Goal: Transaction & Acquisition: Purchase product/service

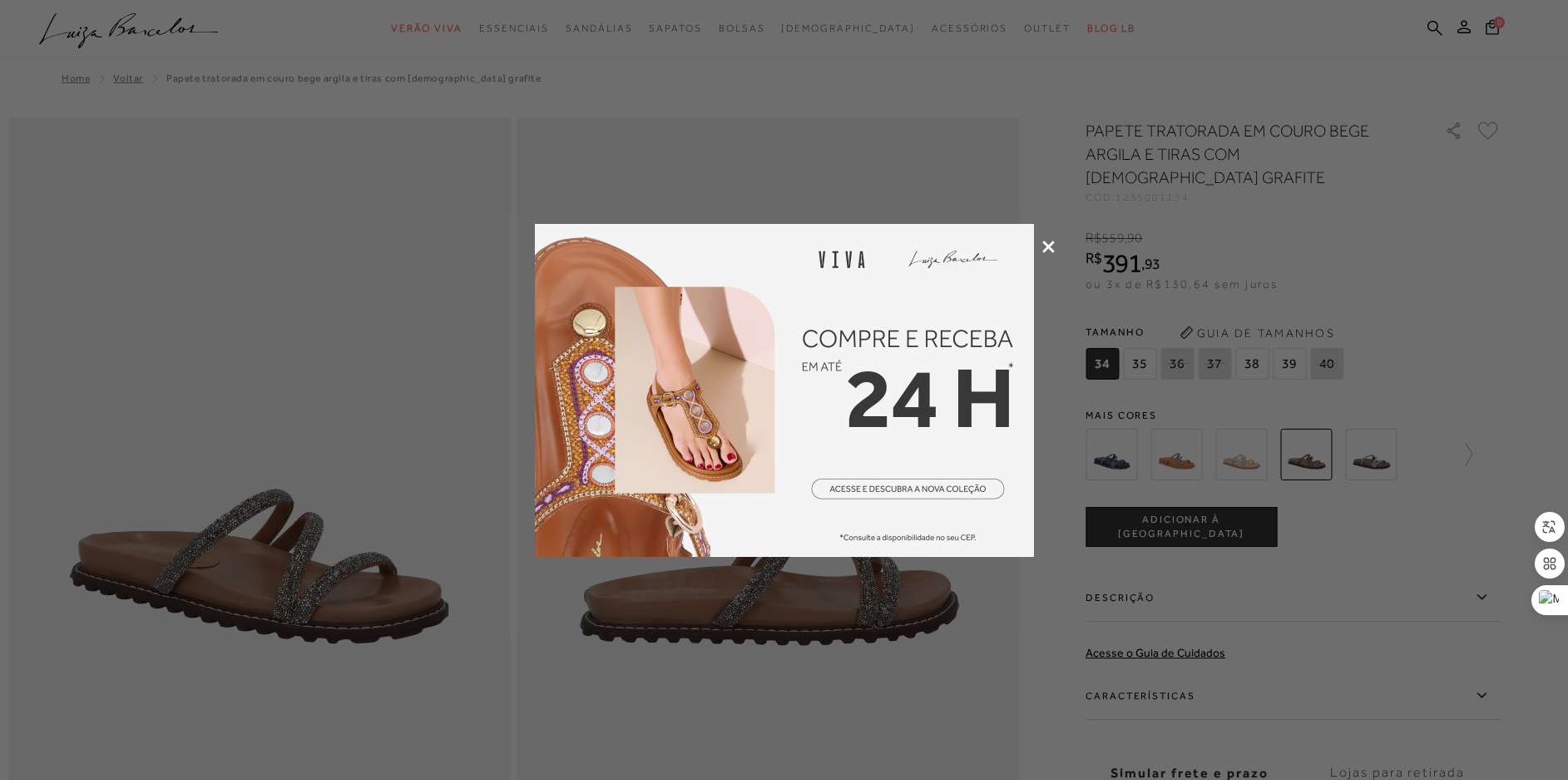
click at [1046, 248] on icon at bounding box center [1048, 247] width 13 height 13
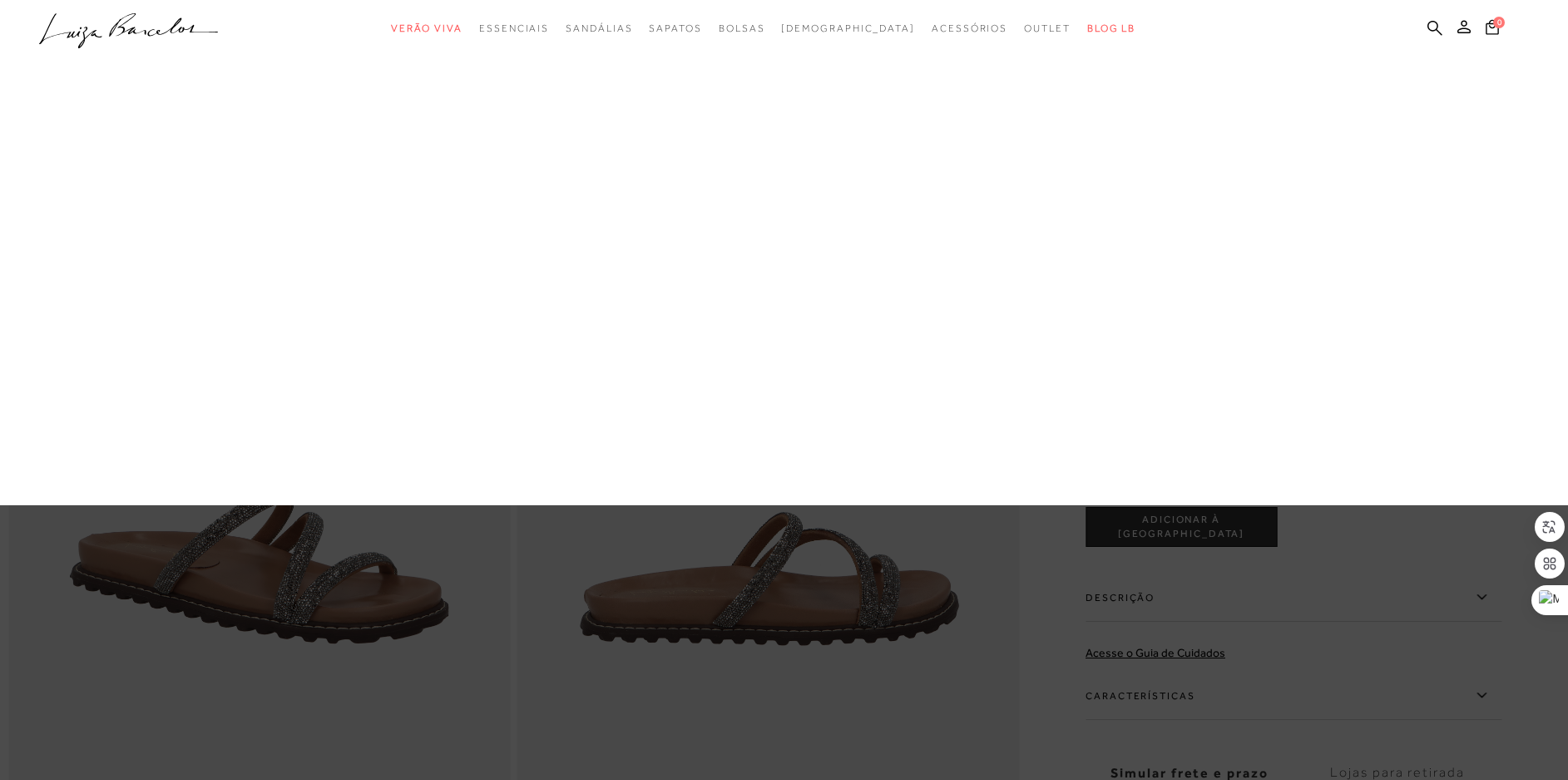
click at [0, 0] on link "Bolsas" at bounding box center [0, 0] width 0 height 0
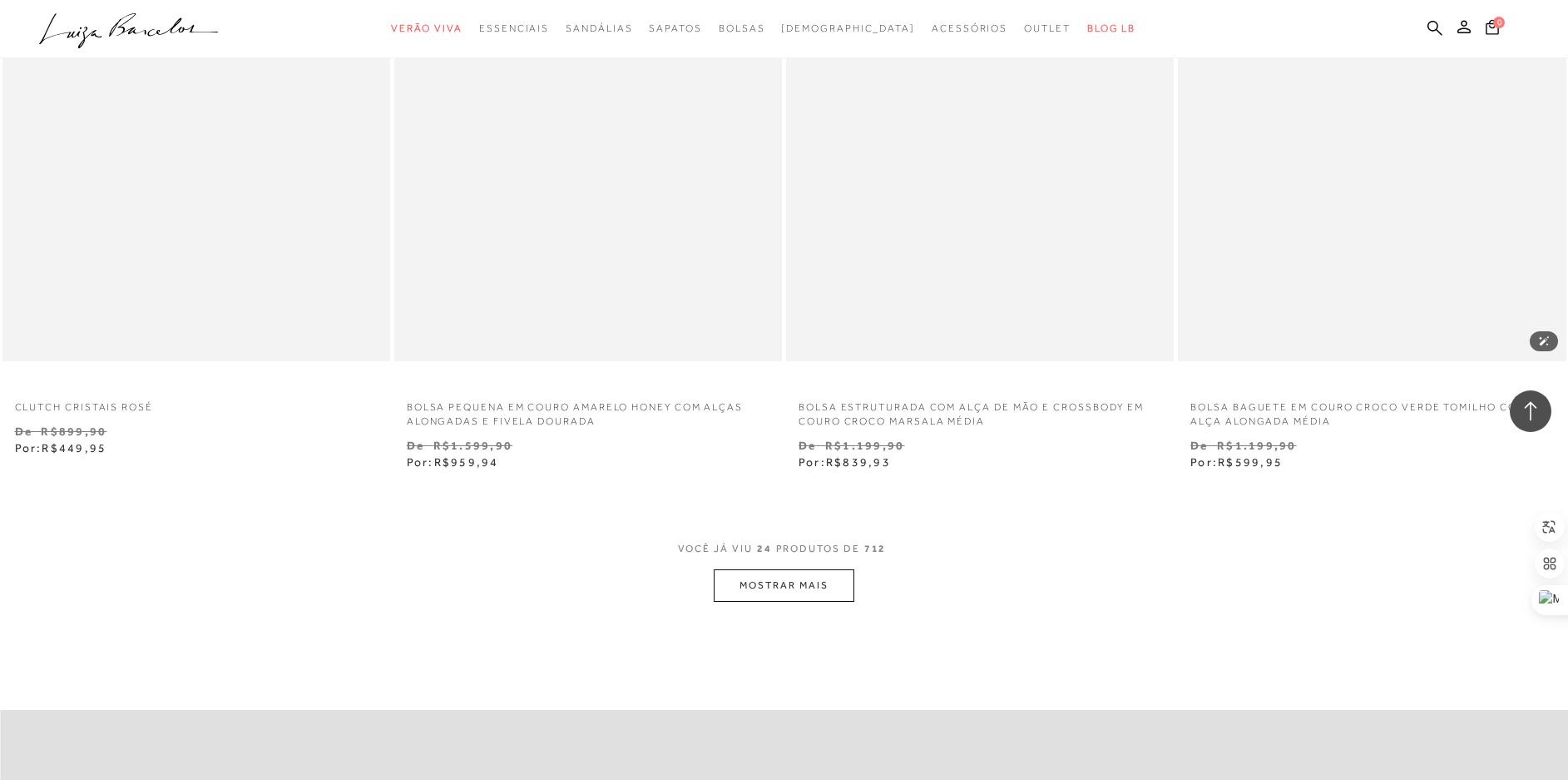
scroll to position [3910, 0]
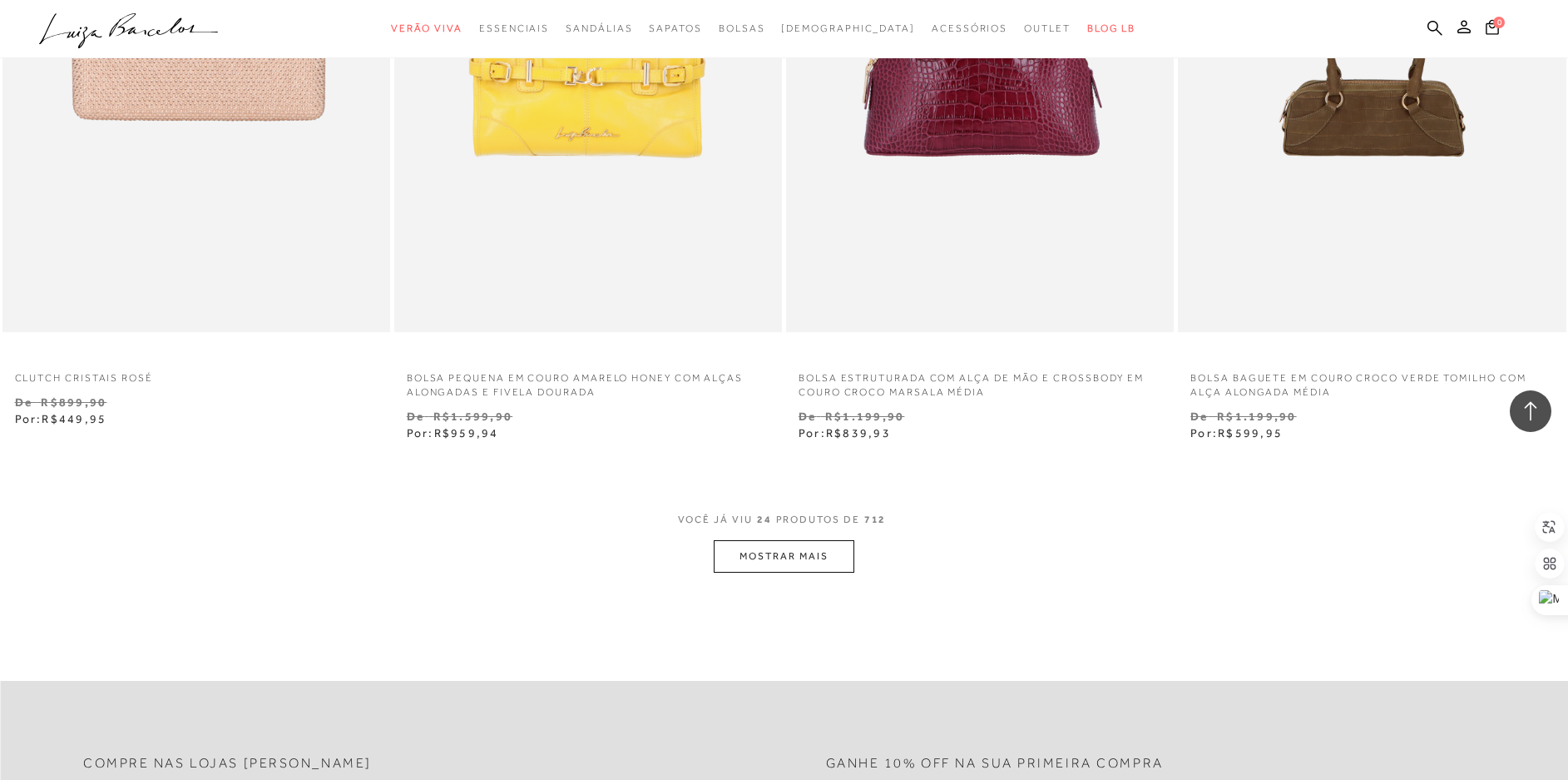
click at [737, 556] on button "MOSTRAR MAIS" at bounding box center [784, 556] width 140 height 32
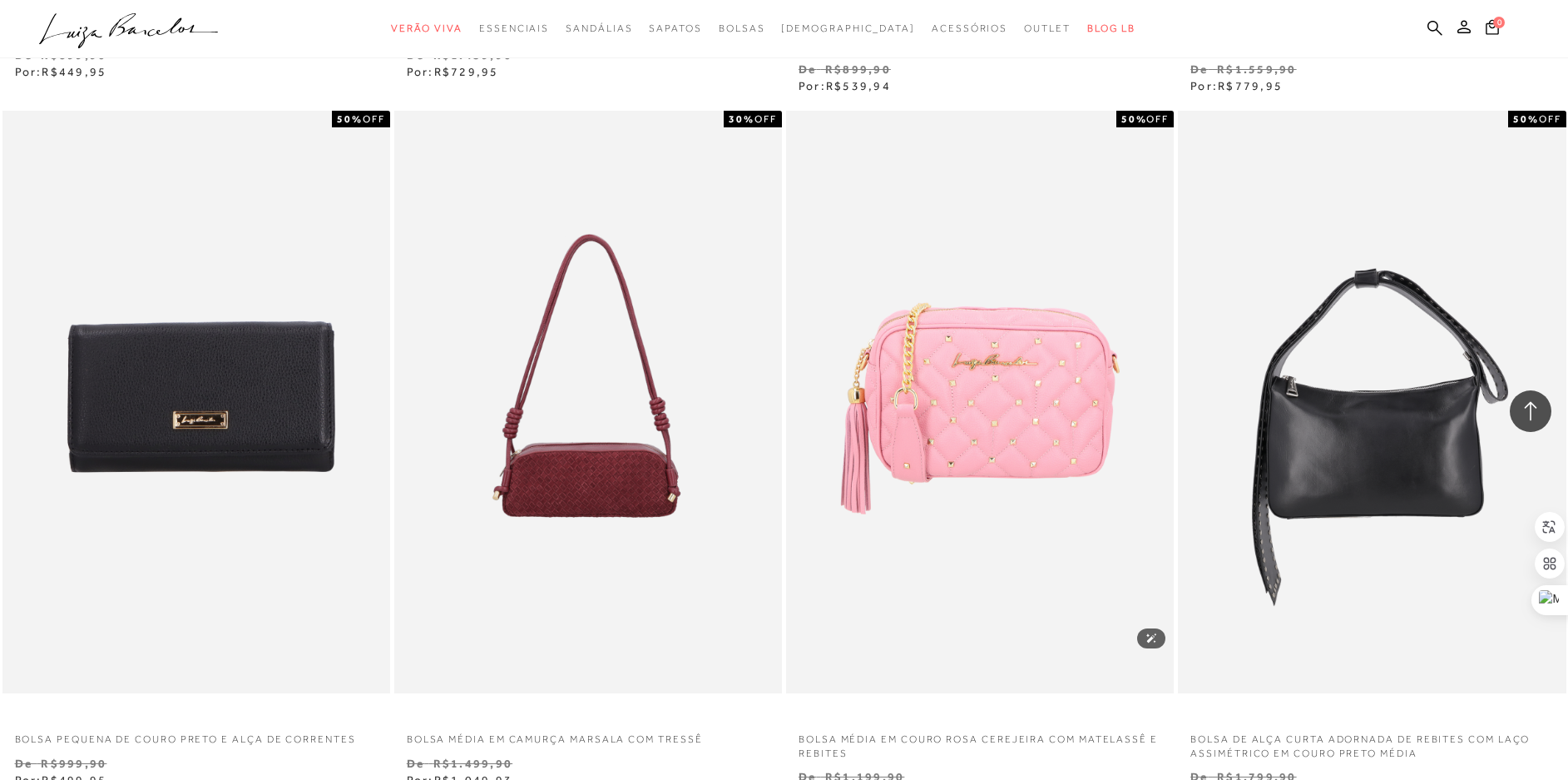
scroll to position [5824, 0]
